Goal: Task Accomplishment & Management: Use online tool/utility

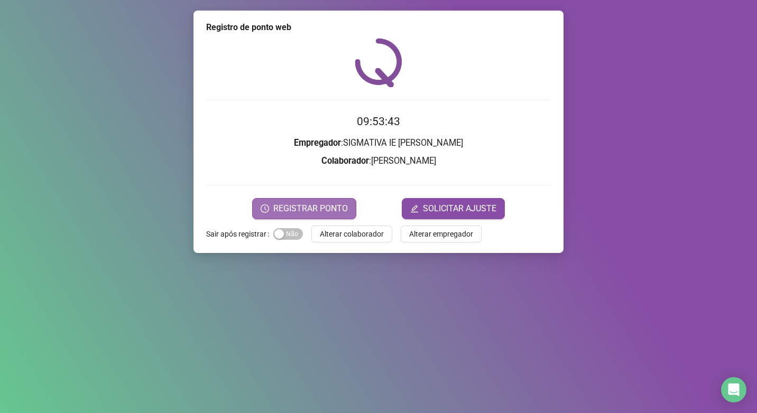
click at [323, 201] on button "REGISTRAR PONTO" at bounding box center [304, 208] width 104 height 21
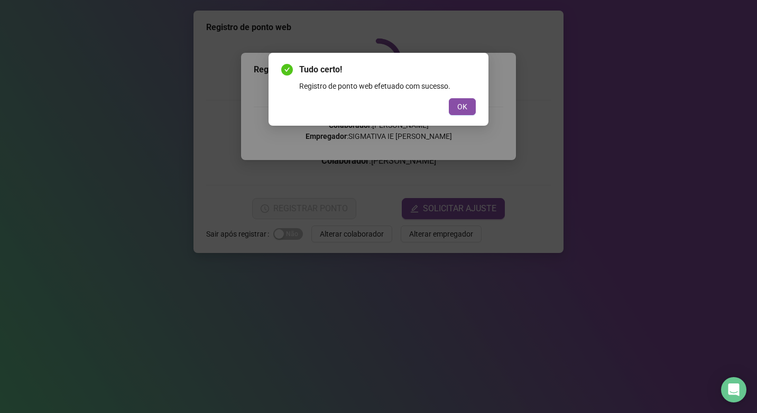
drag, startPoint x: 463, startPoint y: 113, endPoint x: 462, endPoint y: 118, distance: 5.4
click at [460, 116] on div "Tudo certo! Registro de ponto web efetuado com sucesso. OK" at bounding box center [378, 89] width 220 height 73
drag, startPoint x: 466, startPoint y: 102, endPoint x: 468, endPoint y: 109, distance: 6.5
click at [466, 102] on span "OK" at bounding box center [462, 107] width 10 height 12
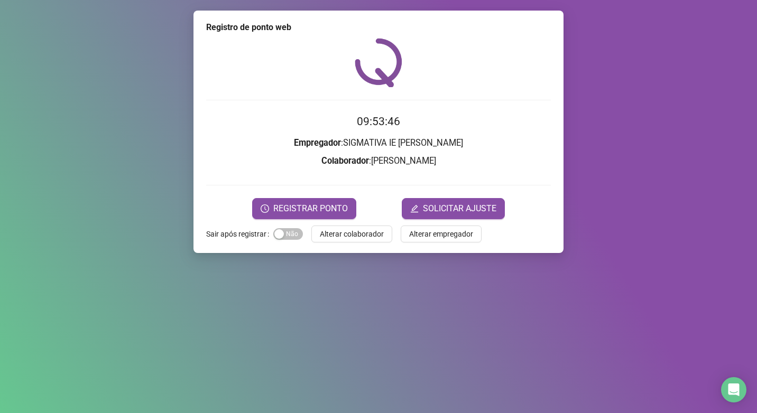
drag, startPoint x: 661, startPoint y: 163, endPoint x: 673, endPoint y: 180, distance: 21.0
click at [668, 174] on div "Registro de ponto web 09:53:46 Empregador : SIGMATIVA IE [PERSON_NAME] : [PERSO…" at bounding box center [378, 206] width 757 height 413
click at [297, 210] on span "REGISTRAR PONTO" at bounding box center [310, 208] width 74 height 13
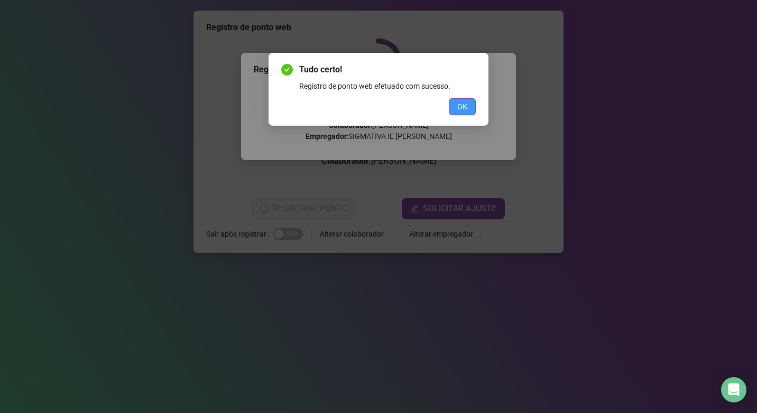
click at [456, 112] on button "OK" at bounding box center [462, 106] width 27 height 17
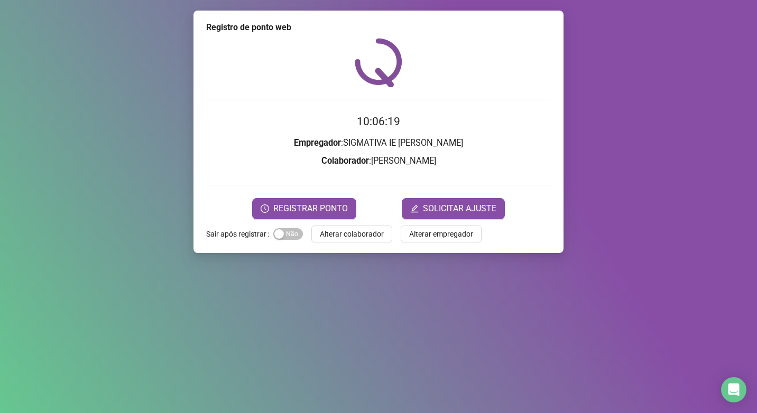
click at [333, 220] on div "Registro de ponto web 10:06:19 Empregador : SIGMATIVA IE [PERSON_NAME] : [PERSO…" at bounding box center [378, 132] width 370 height 242
click at [337, 210] on span "REGISTRAR PONTO" at bounding box center [310, 208] width 74 height 13
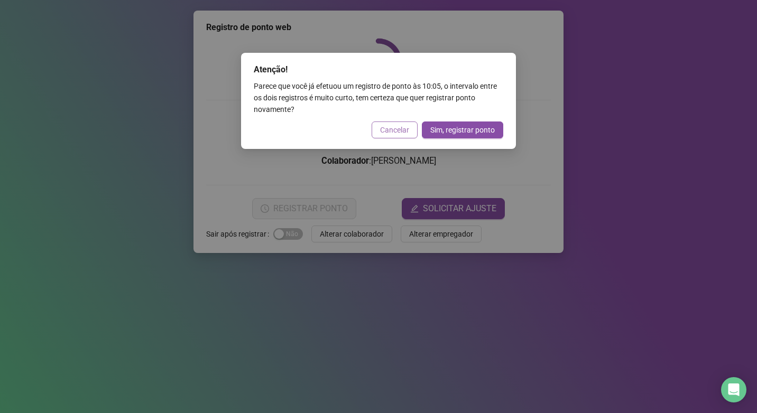
click at [402, 127] on span "Cancelar" at bounding box center [394, 130] width 29 height 12
